Goal: Transaction & Acquisition: Register for event/course

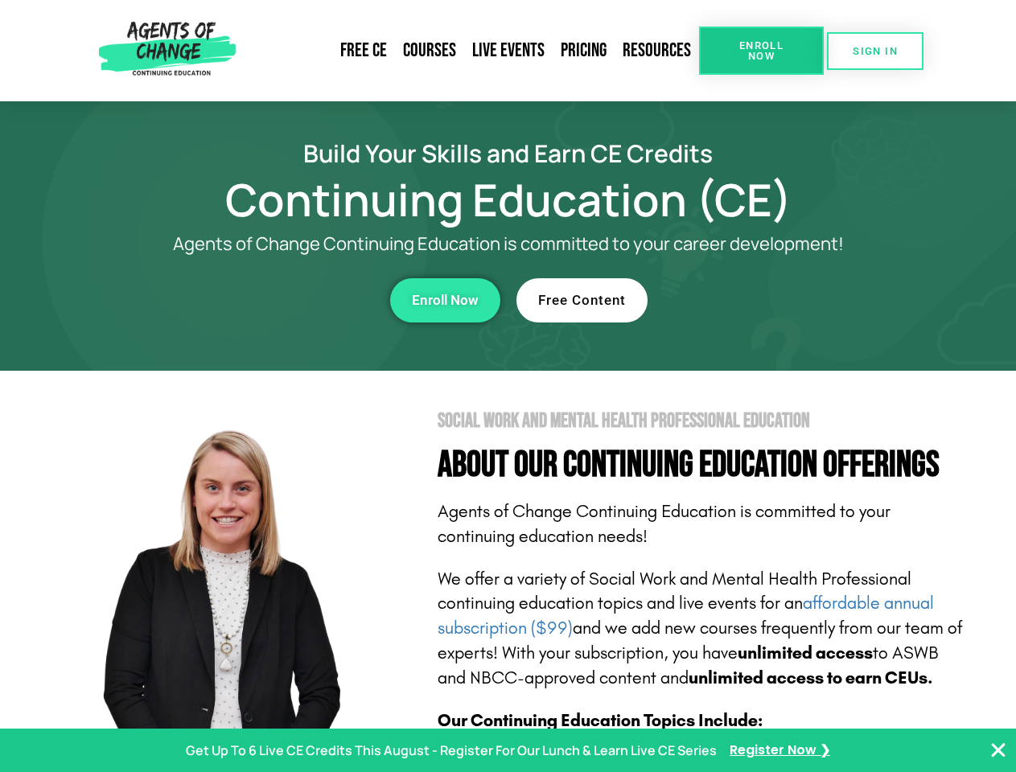
click at [508, 386] on section "Social Work and Mental Health Professional Education About Our Continuing Educa…" at bounding box center [508, 709] width 1016 height 676
click at [761, 51] on span "Enroll Now" at bounding box center [761, 50] width 73 height 21
click at [875, 51] on span "SIGN IN" at bounding box center [875, 51] width 45 height 10
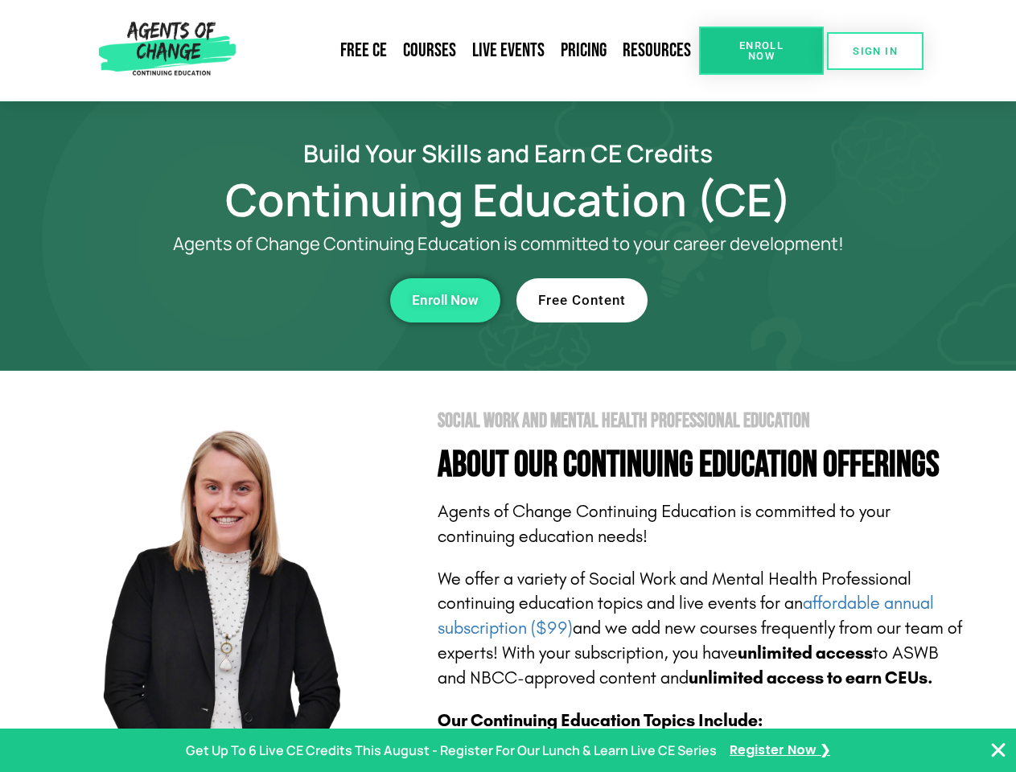
click at [279, 300] on div "Enroll Now" at bounding box center [279, 300] width 443 height 44
click at [445, 300] on span "Enroll Now" at bounding box center [445, 301] width 67 height 14
click at [738, 300] on div "Free Content" at bounding box center [738, 300] width 443 height 44
